Goal: Task Accomplishment & Management: Complete application form

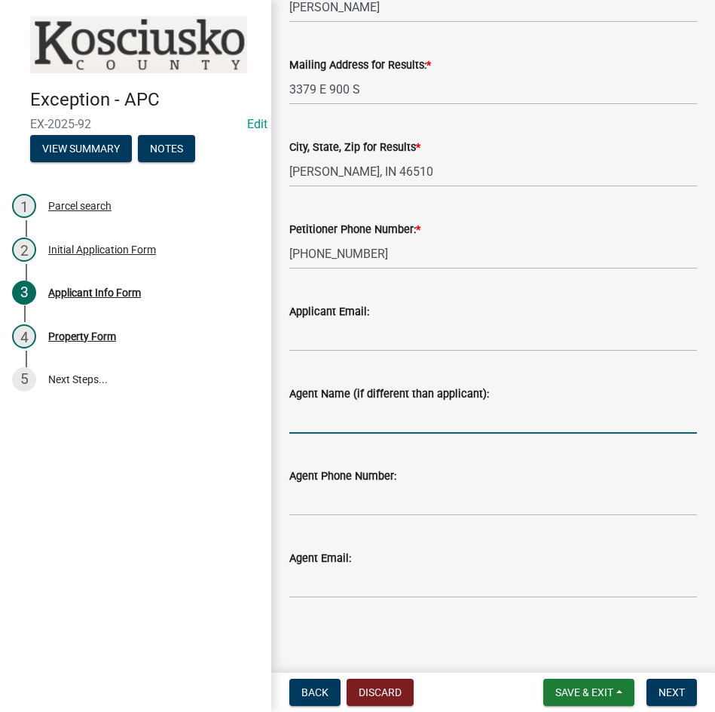
scroll to position [134, 0]
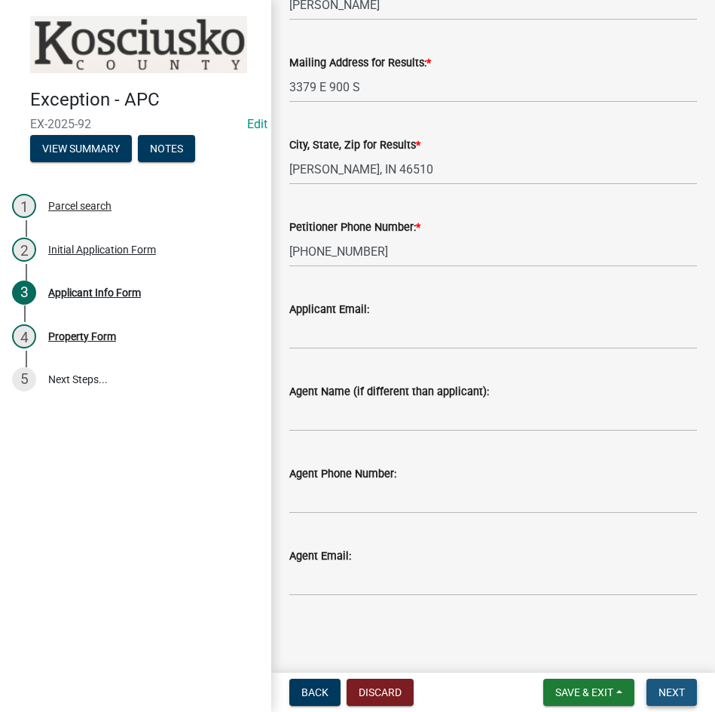
click at [664, 694] on span "Next" at bounding box center [672, 692] width 26 height 12
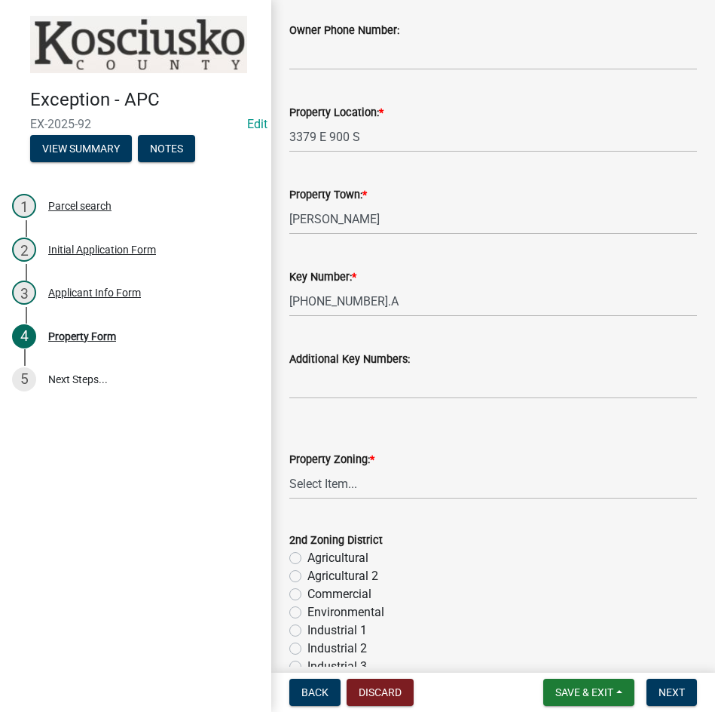
scroll to position [302, 0]
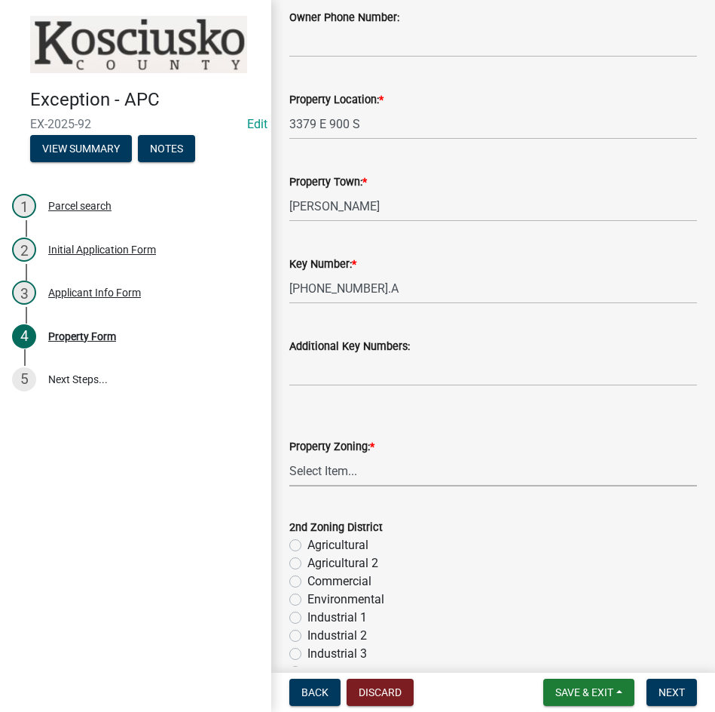
click at [366, 469] on select "Select Item... Agricultural Agricultural 2 Commercial Environmental Industrial …" at bounding box center [493, 470] width 408 height 31
click at [289, 455] on select "Select Item... Agricultural Agricultural 2 Commercial Environmental Industrial …" at bounding box center [493, 470] width 408 height 31
select select "ea119d11-e52e-4559-b746-af06211fe819"
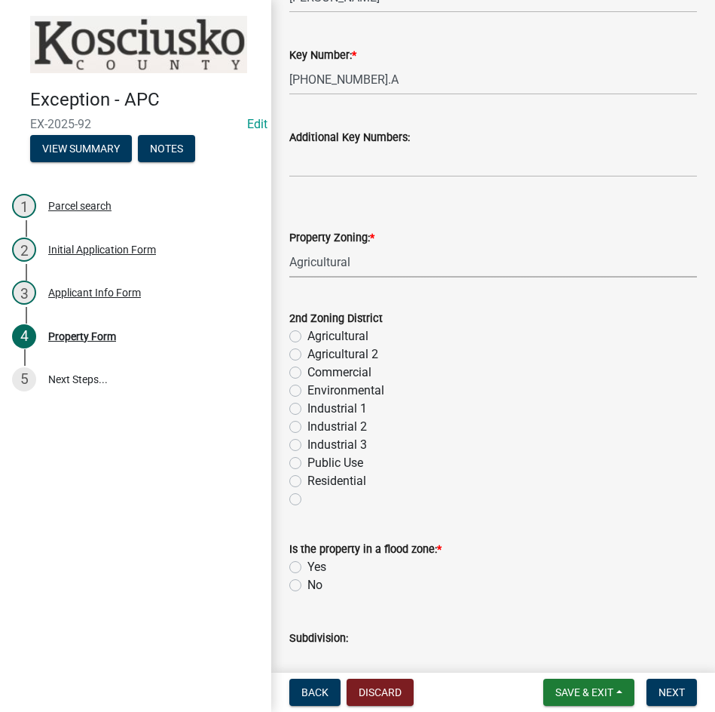
scroll to position [603, 0]
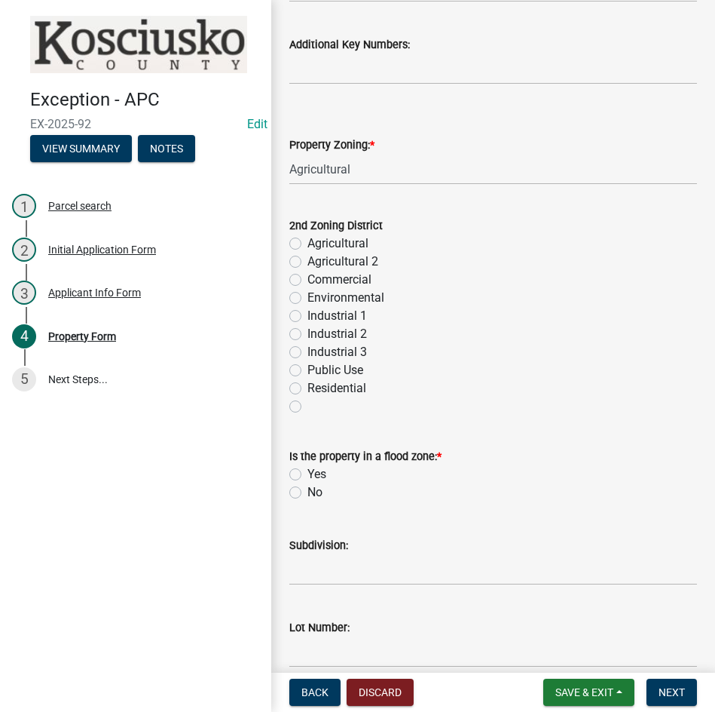
click at [308, 489] on label "No" at bounding box center [315, 492] width 15 height 18
click at [308, 489] on input "No" at bounding box center [313, 488] width 10 height 10
radio input "true"
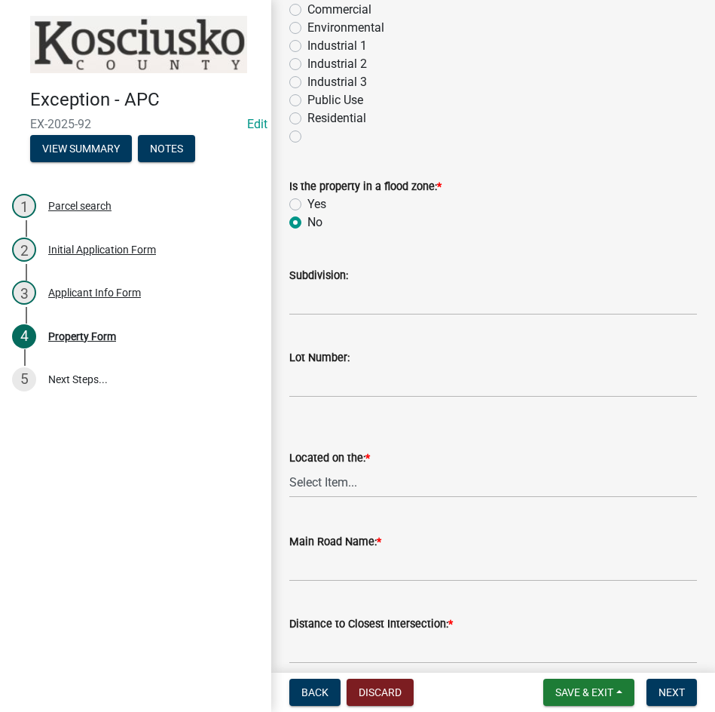
scroll to position [905, 0]
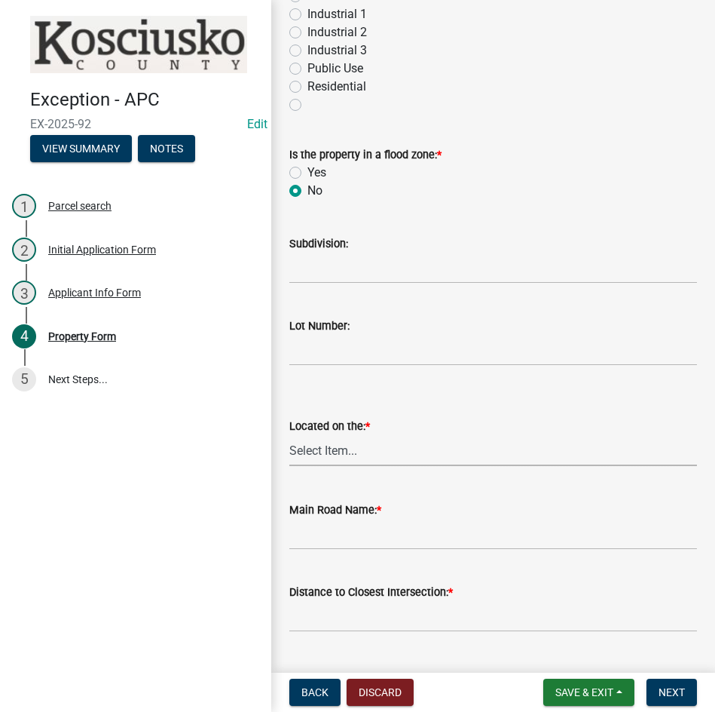
click at [386, 455] on select "Select Item... N NE NW E S SE SW W" at bounding box center [493, 450] width 408 height 31
click at [289, 435] on select "Select Item... N NE NW E S SE SW W" at bounding box center [493, 450] width 408 height 31
select select "ad7cb692-d3a2-4504-bf9b-1c90717f2ce6"
type input "900 s"
type input "3"
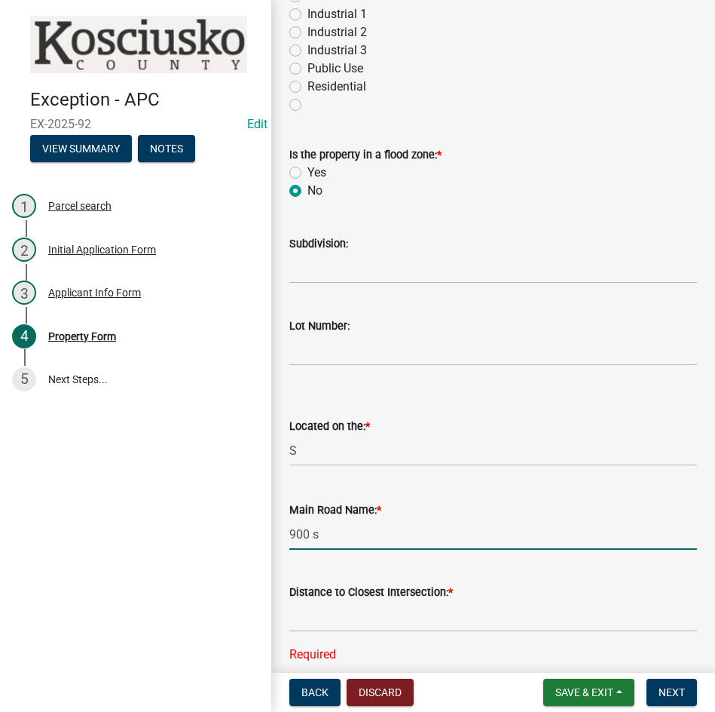
click at [340, 539] on input "900 s" at bounding box center [493, 534] width 408 height 31
type input "900 S"
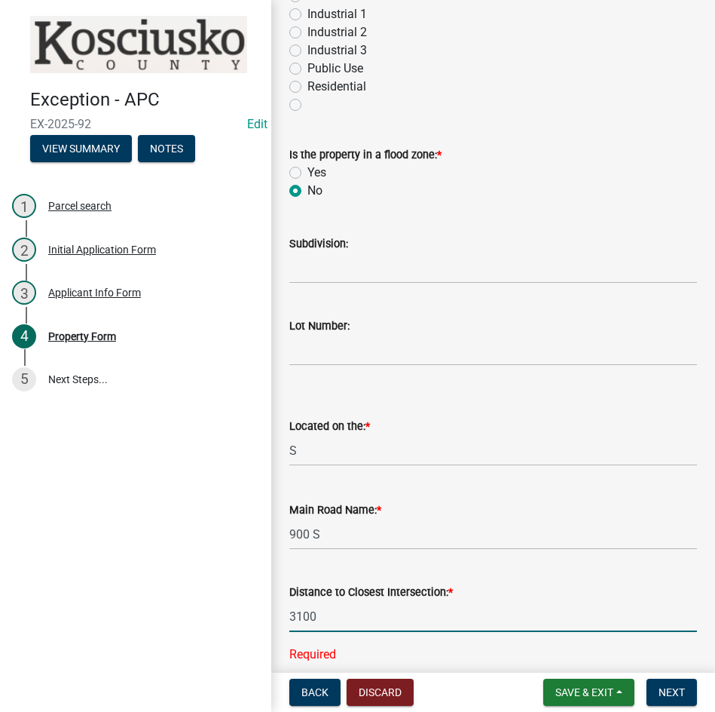
type input "3100"
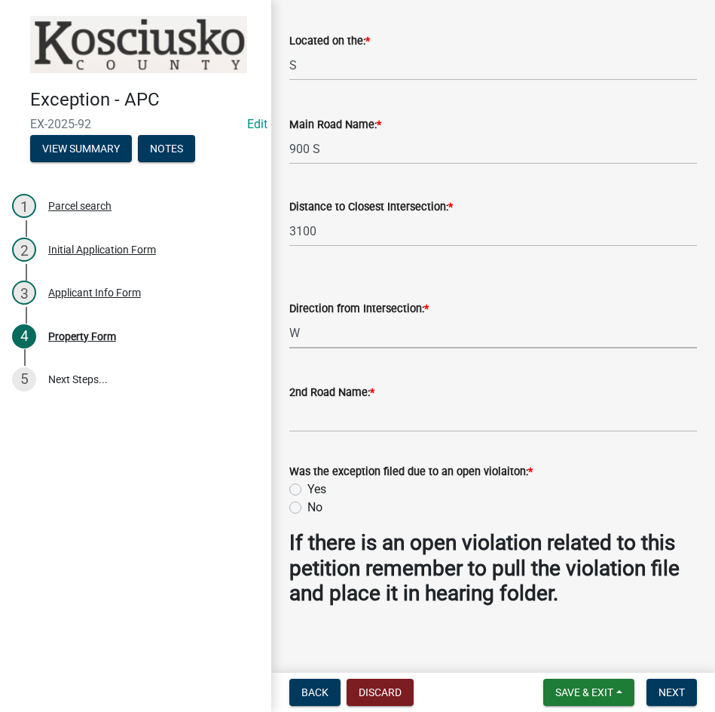
select select "c4907745-124a-42b6-8414-4617f608e7c8"
type input "400 E"
click at [308, 505] on label "No" at bounding box center [315, 507] width 15 height 18
click at [308, 505] on input "No" at bounding box center [313, 503] width 10 height 10
radio input "true"
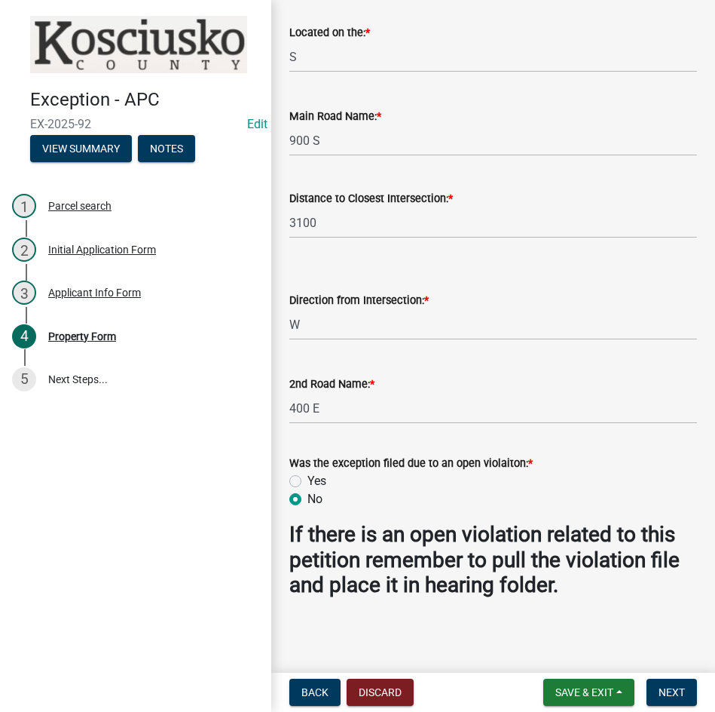
scroll to position [1300, 0]
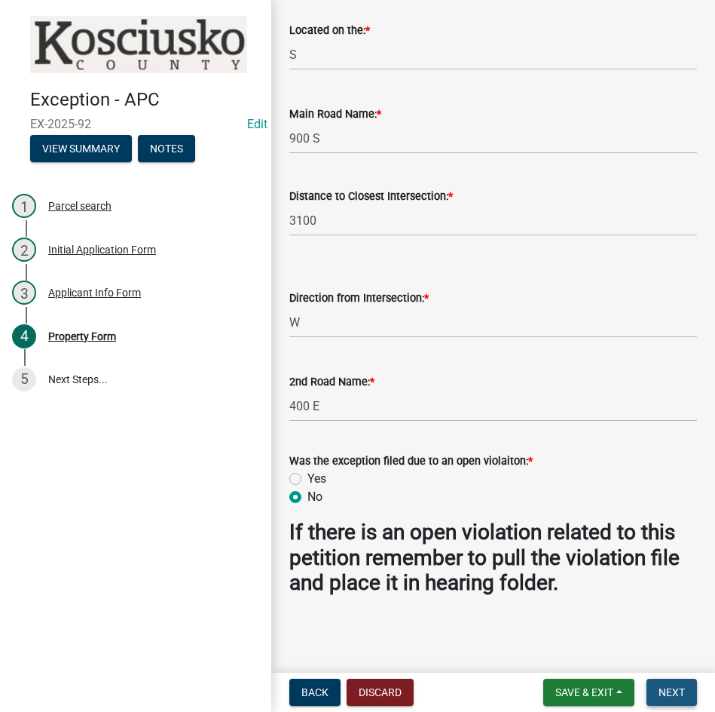
click at [662, 687] on span "Next" at bounding box center [672, 692] width 26 height 12
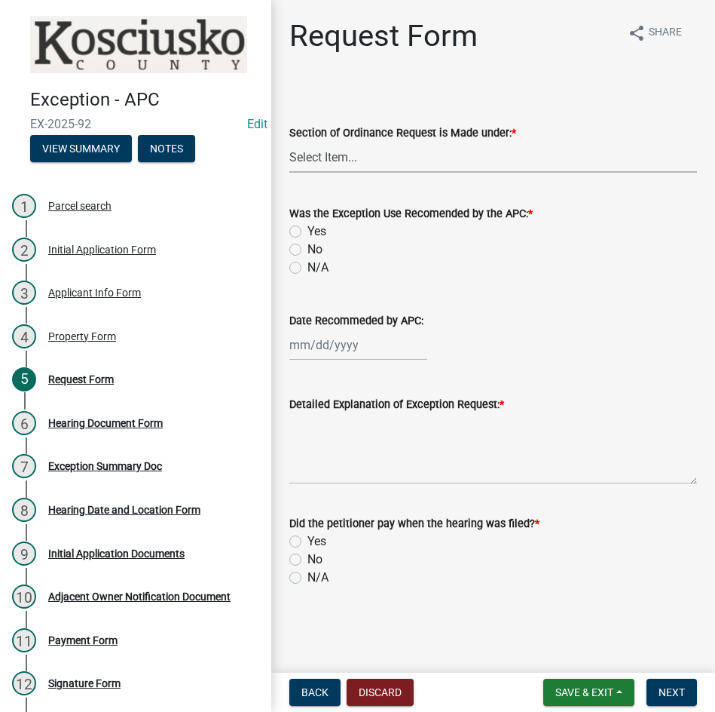
click at [390, 163] on select "Select Item... 2.14 Table A 3.5 Acc. No Res. 3.5 Table D Acc. Bldg. Size 3.21 H…" at bounding box center [493, 157] width 408 height 31
click at [289, 142] on select "Select Item... 2.14 Table A 3.5 Acc. No Res. 3.5 Table D Acc. Bldg. Size 3.21 H…" at bounding box center [493, 157] width 408 height 31
select select "7d7a1c2c-a1e9-45cd-abee-9fc0d9f64134"
click at [308, 268] on label "N/A" at bounding box center [318, 268] width 21 height 18
click at [308, 268] on input "N/A" at bounding box center [313, 264] width 10 height 10
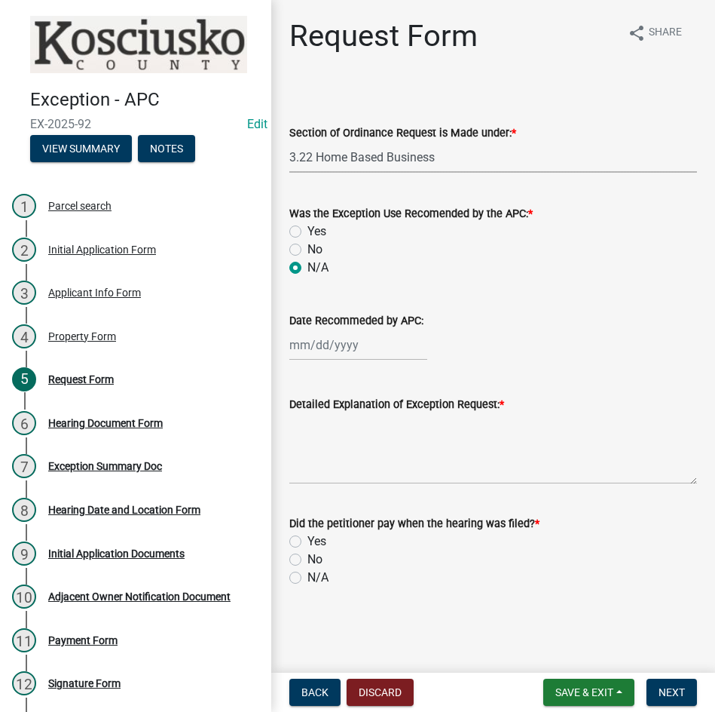
radio input "true"
click at [354, 451] on textarea "Detailed Explanation of Exception Request: *" at bounding box center [493, 448] width 408 height 71
type textarea "Allow a Home Based Business (Auto Repair)"
click at [308, 540] on label "Yes" at bounding box center [317, 541] width 19 height 18
click at [308, 540] on input "Yes" at bounding box center [313, 537] width 10 height 10
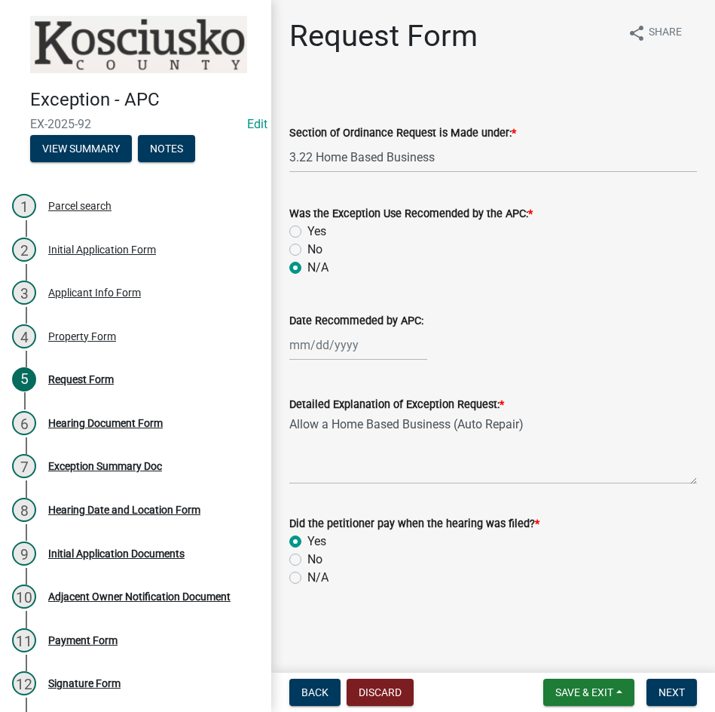
radio input "true"
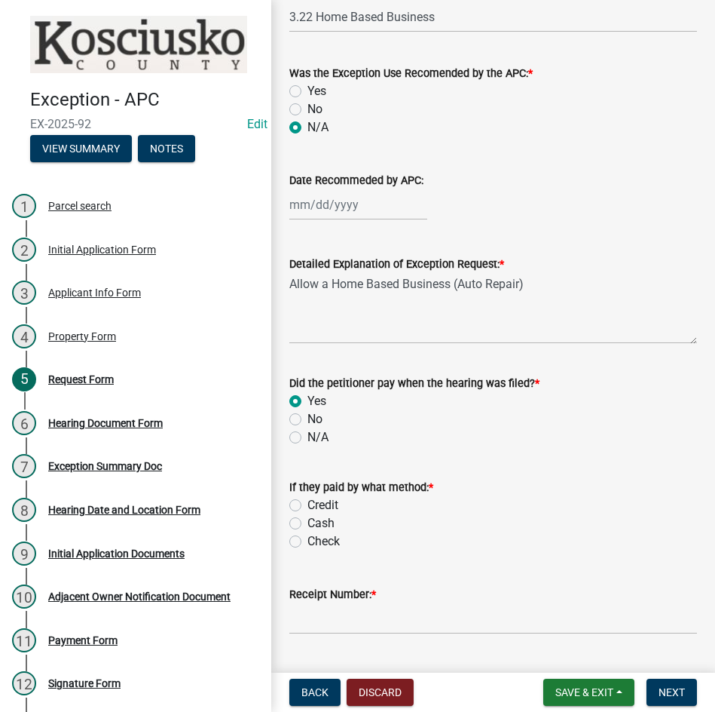
scroll to position [179, 0]
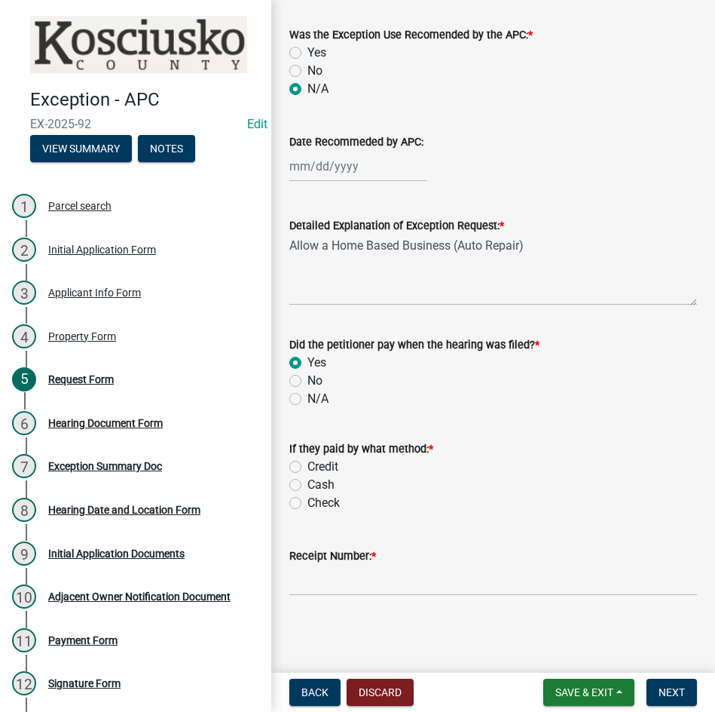
click at [308, 464] on label "Credit" at bounding box center [323, 467] width 31 height 18
click at [308, 464] on input "Credit" at bounding box center [313, 463] width 10 height 10
radio input "true"
click at [411, 577] on input "Receipt Number: *" at bounding box center [493, 580] width 408 height 31
type input "14782254"
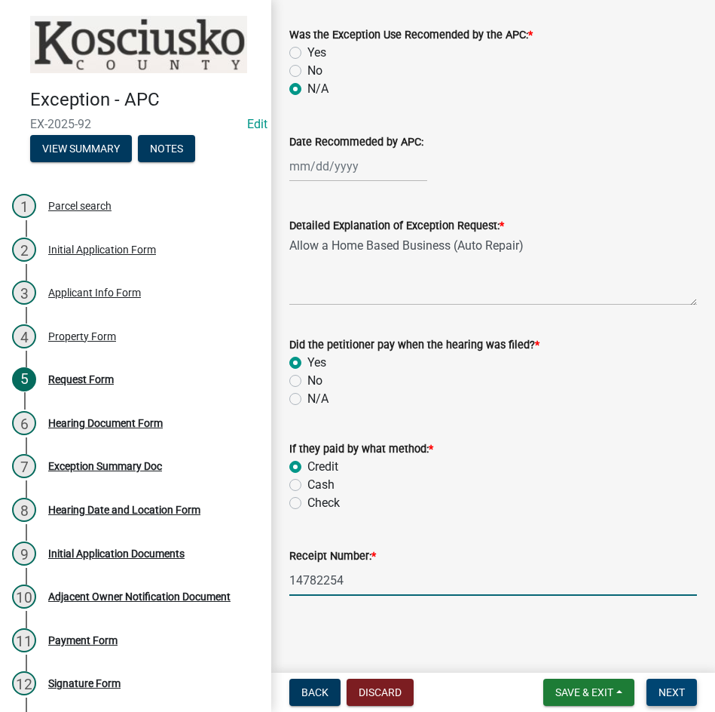
click at [669, 693] on span "Next" at bounding box center [672, 692] width 26 height 12
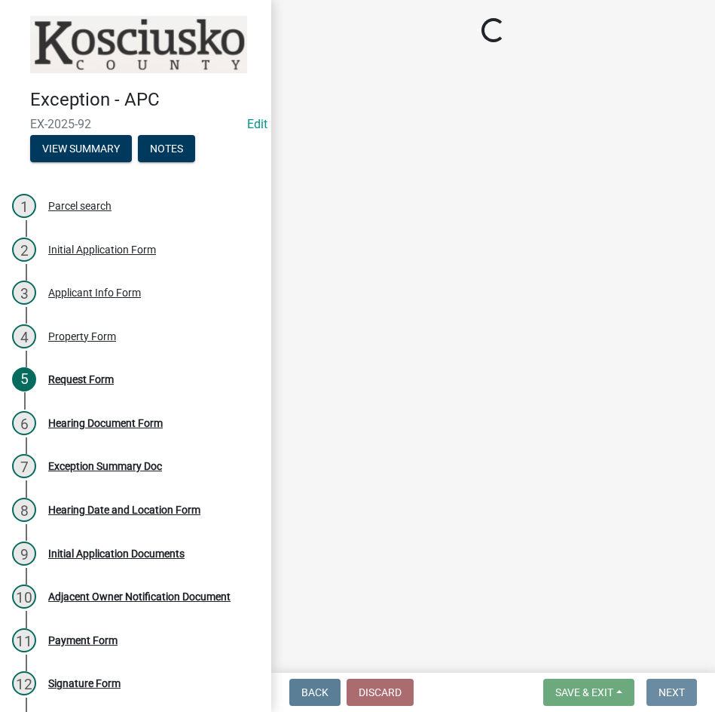
scroll to position [0, 0]
